Goal: Find specific page/section: Find specific page/section

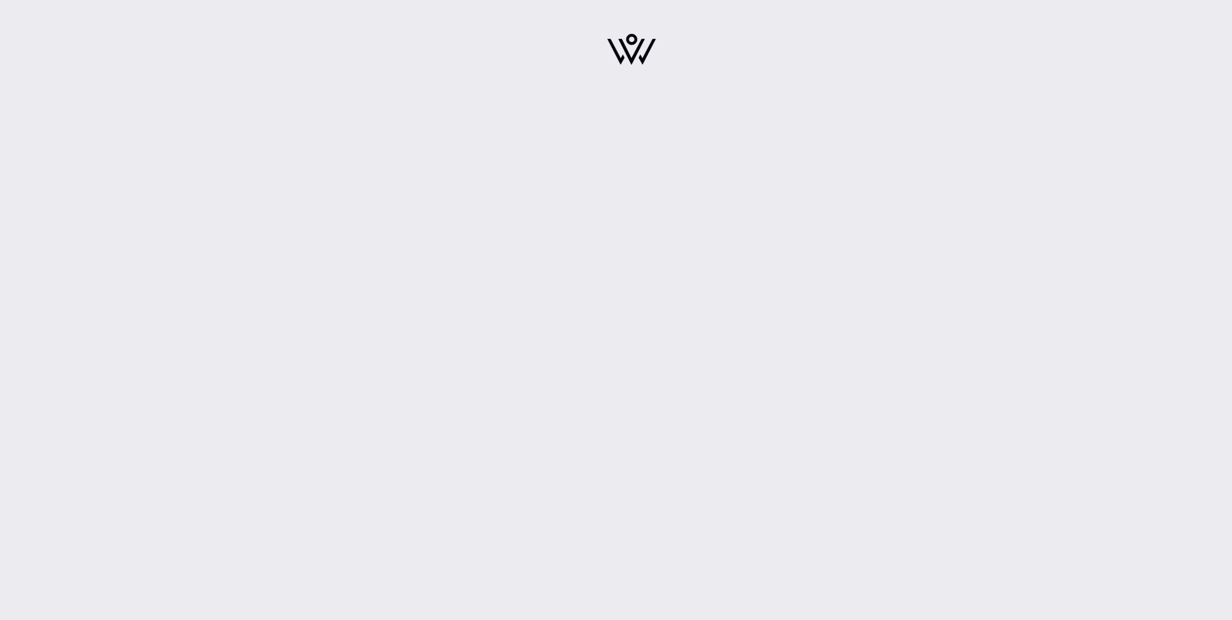
click at [648, 49] on img at bounding box center [631, 49] width 49 height 31
click at [662, 54] on div at bounding box center [631, 53] width 227 height 91
